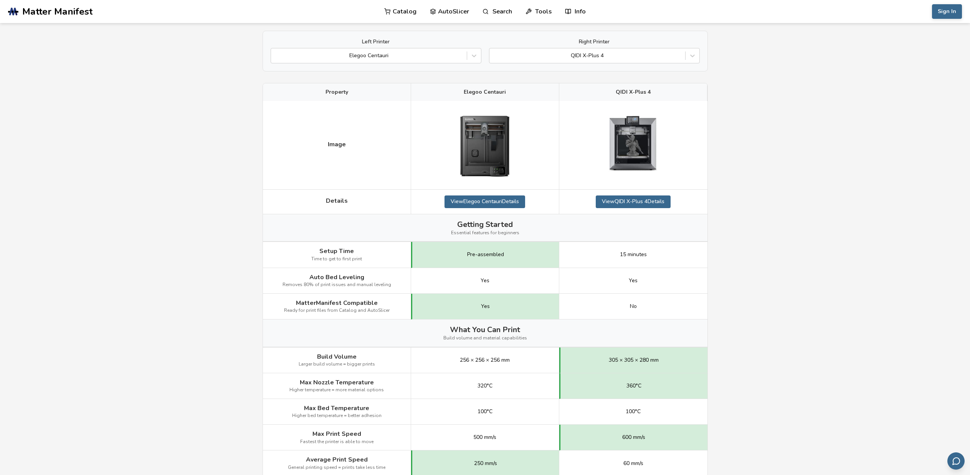
scroll to position [77, 0]
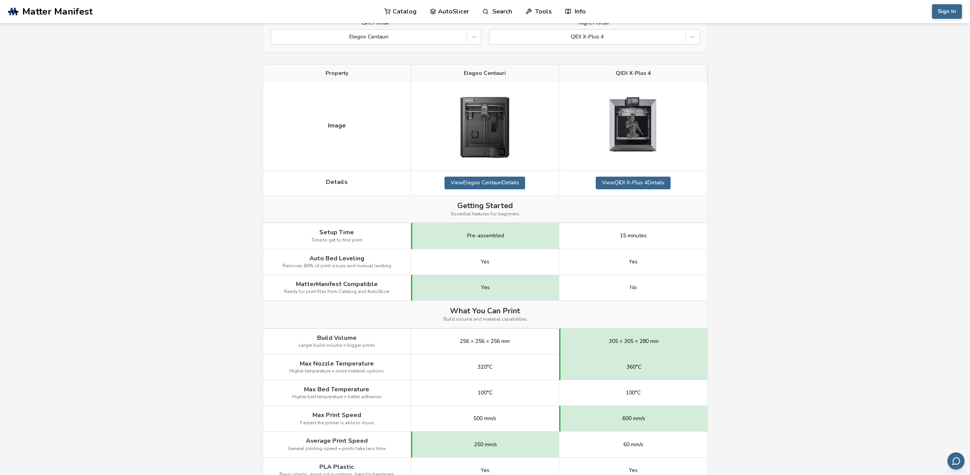
click at [327, 282] on span "MatterManifest Compatible" at bounding box center [337, 284] width 82 height 7
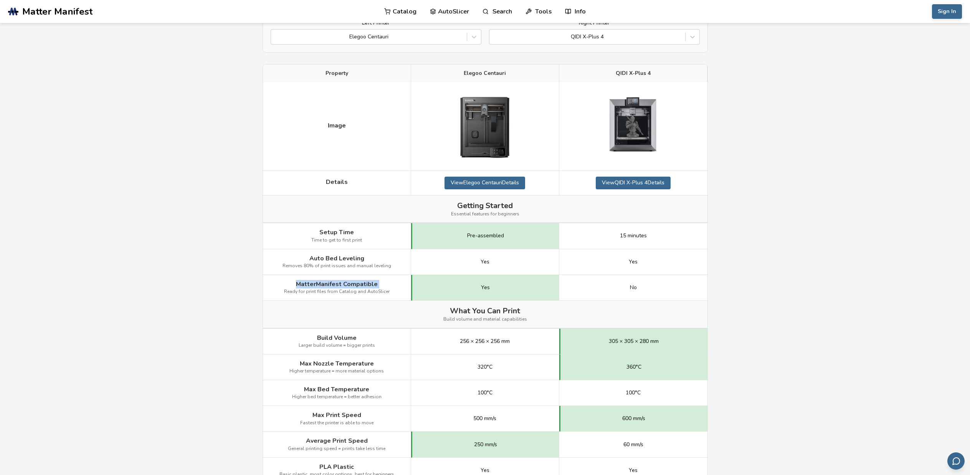
click at [327, 282] on span "MatterManifest Compatible" at bounding box center [337, 284] width 82 height 7
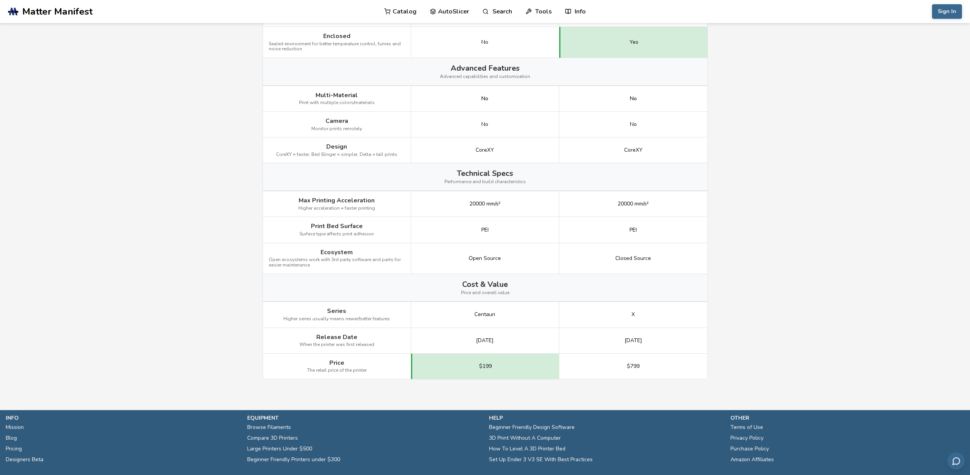
scroll to position [806, 0]
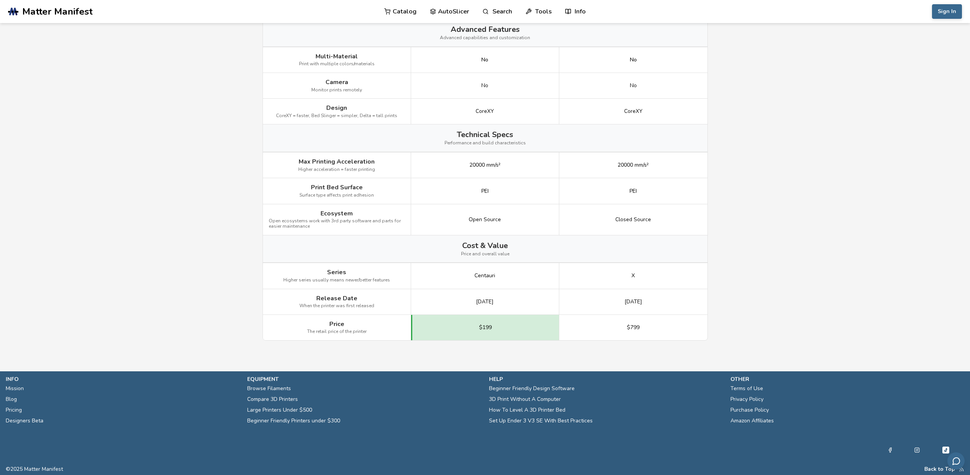
click at [498, 305] on div "[DATE]" at bounding box center [485, 302] width 148 height 26
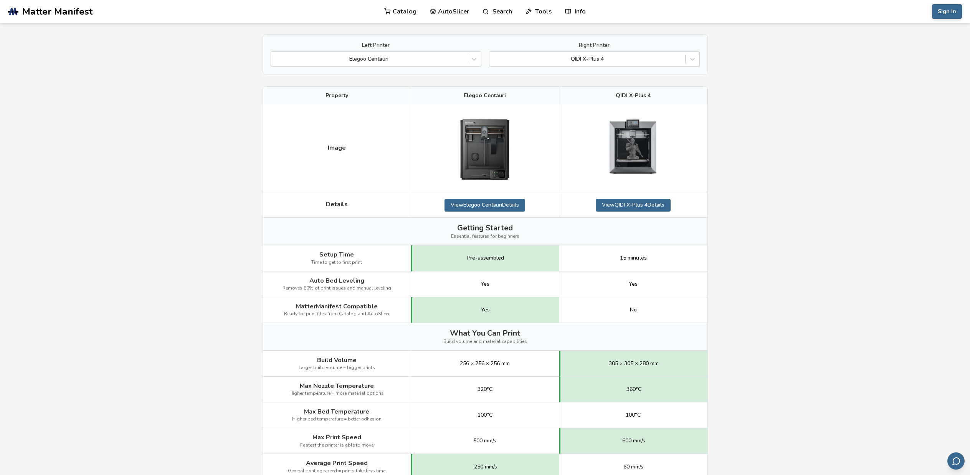
scroll to position [0, 0]
